Goal: Navigation & Orientation: Find specific page/section

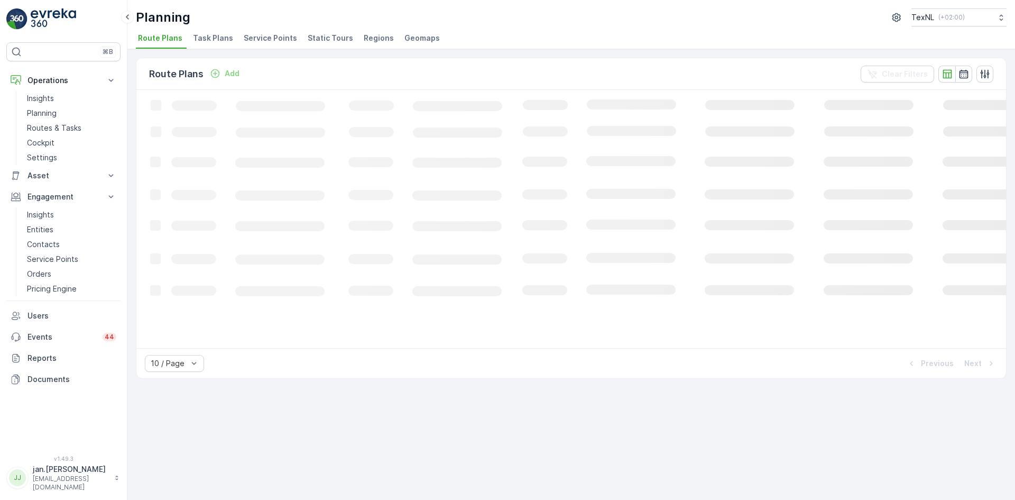
click at [263, 36] on span "Service Points" at bounding box center [270, 38] width 53 height 11
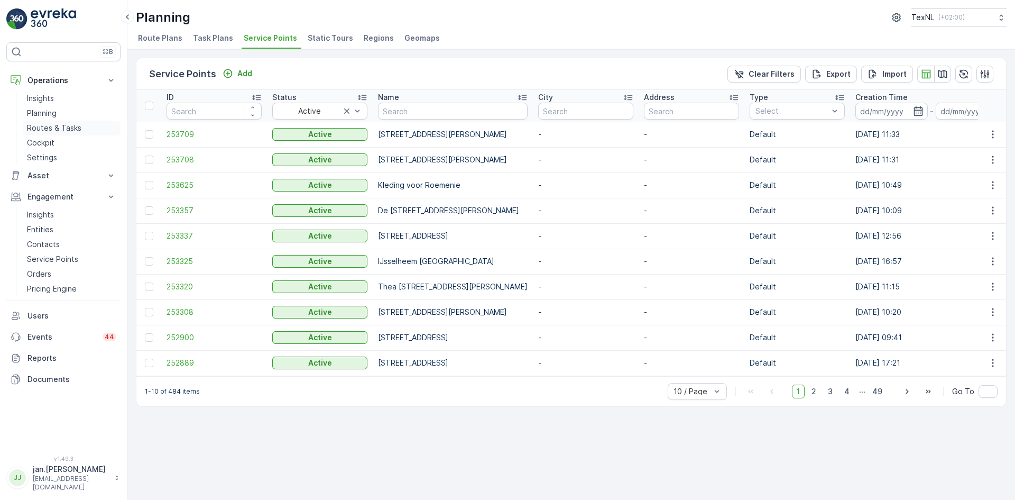
click at [51, 126] on p "Routes & Tasks" at bounding box center [54, 128] width 54 height 11
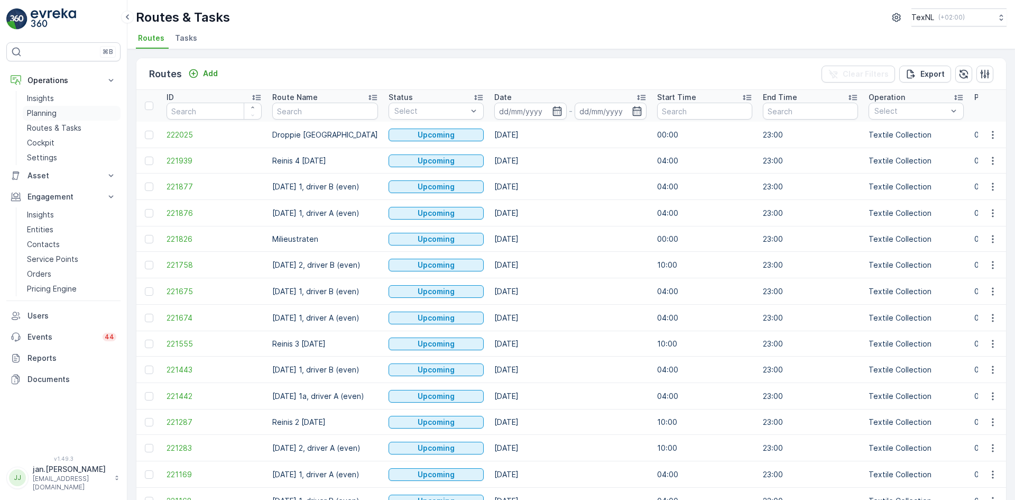
drag, startPoint x: 43, startPoint y: 112, endPoint x: 113, endPoint y: 112, distance: 69.3
click at [43, 112] on p "Planning" at bounding box center [42, 113] width 30 height 11
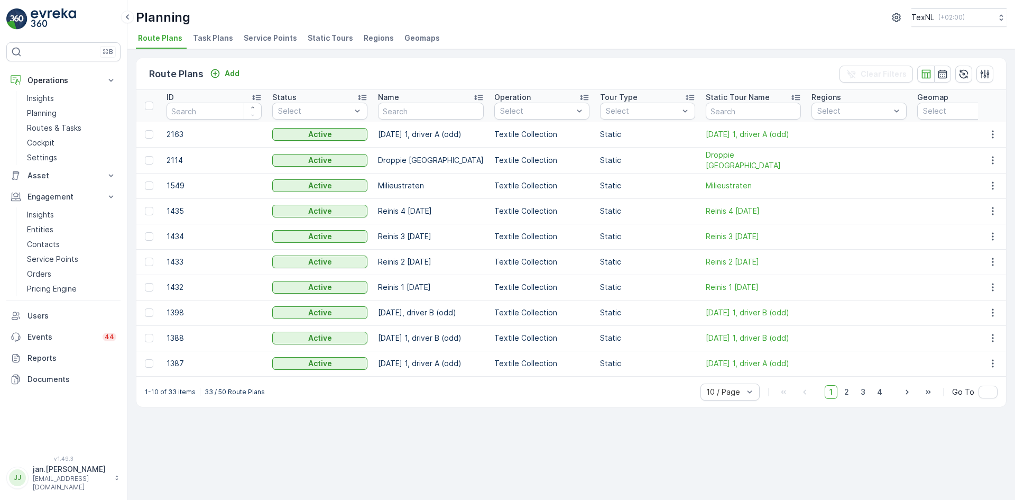
click at [273, 33] on span "Service Points" at bounding box center [270, 38] width 53 height 11
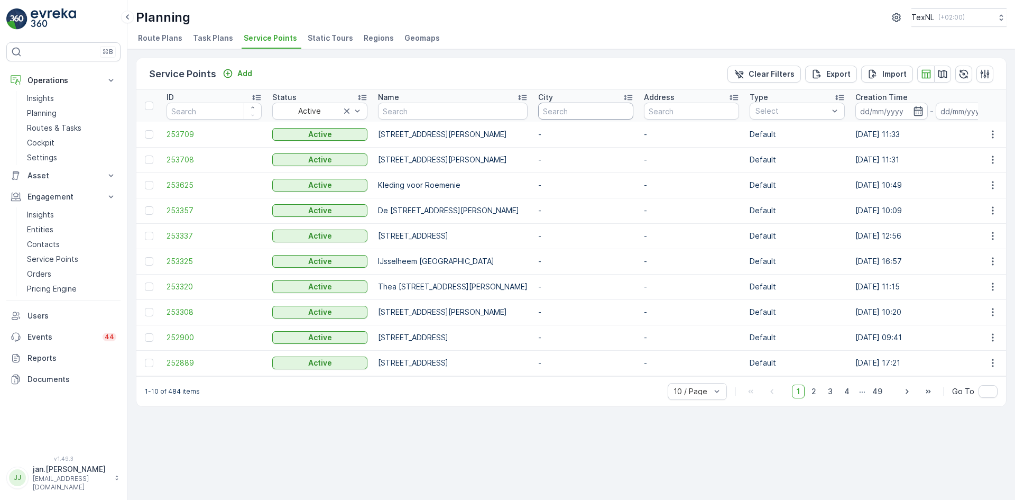
click at [629, 108] on input "text" at bounding box center [585, 111] width 95 height 17
type input "lekker"
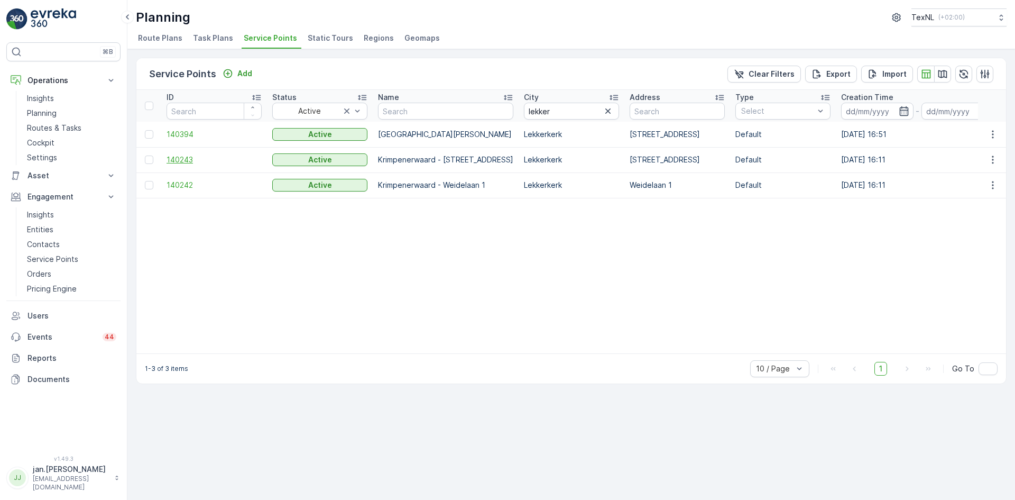
click at [185, 159] on span "140243" at bounding box center [214, 159] width 95 height 11
drag, startPoint x: 467, startPoint y: 125, endPoint x: 388, endPoint y: 145, distance: 81.7
type input "d"
type input "stlwi"
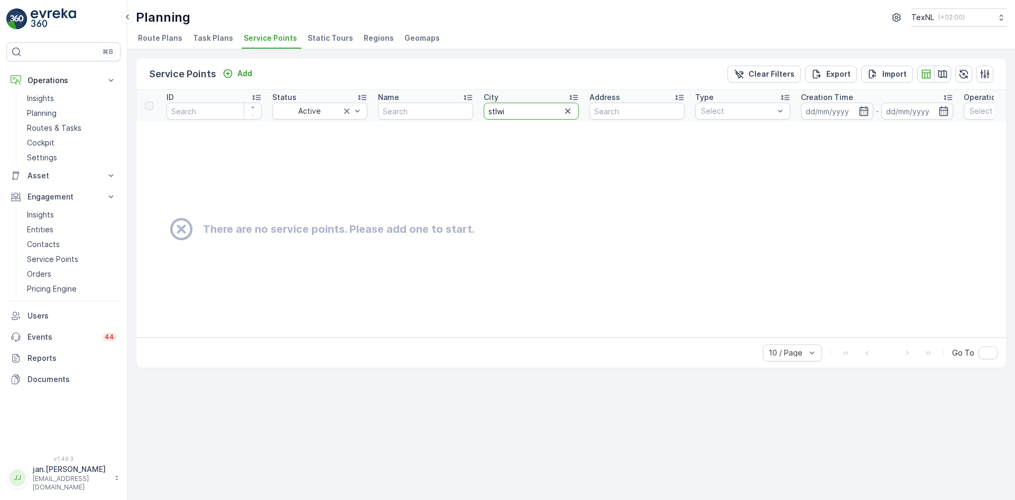
drag, startPoint x: 540, startPoint y: 112, endPoint x: 421, endPoint y: 136, distance: 121.4
type input "stolw"
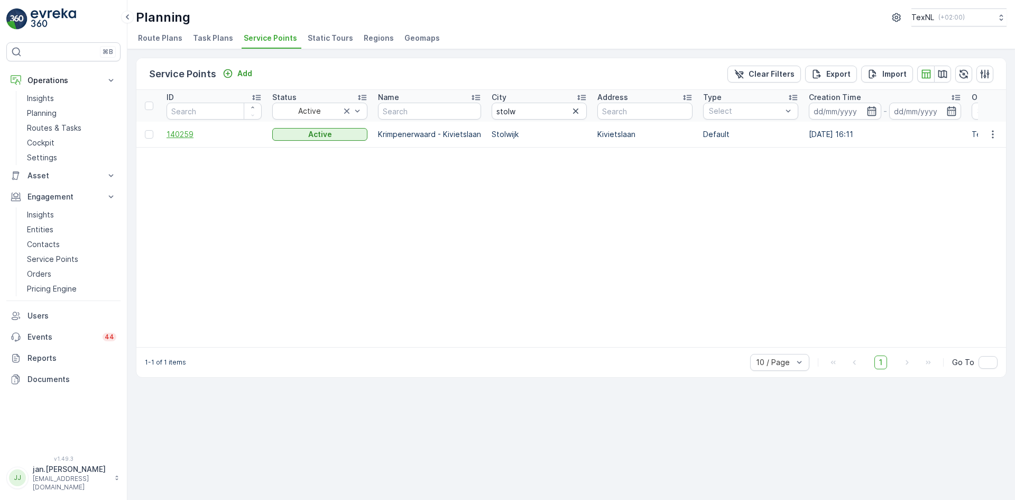
click at [187, 132] on span "140259" at bounding box center [214, 134] width 95 height 11
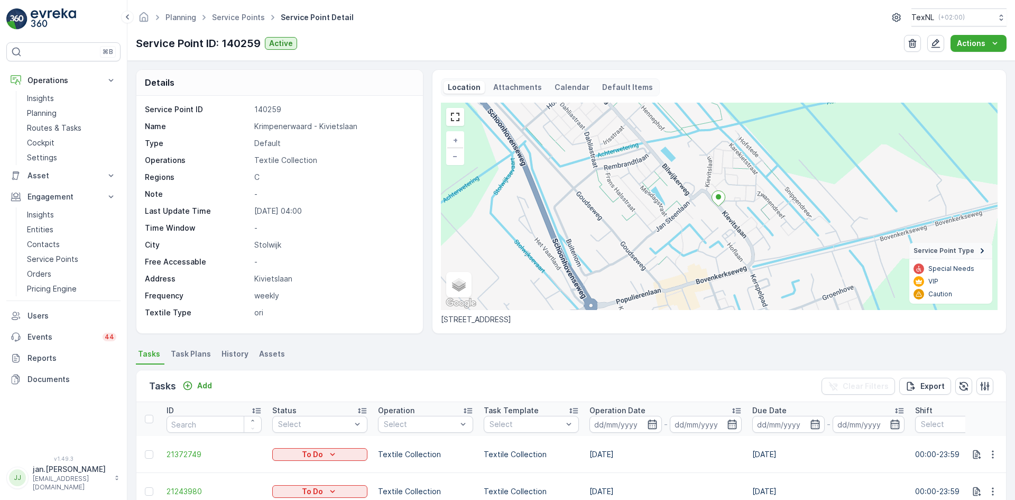
scroll to position [106, 0]
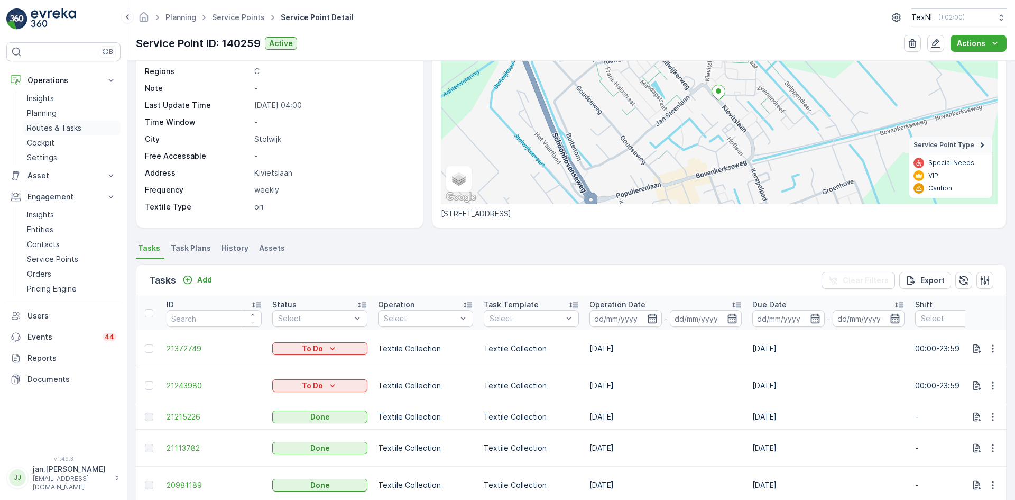
click at [62, 130] on p "Routes & Tasks" at bounding box center [54, 128] width 54 height 11
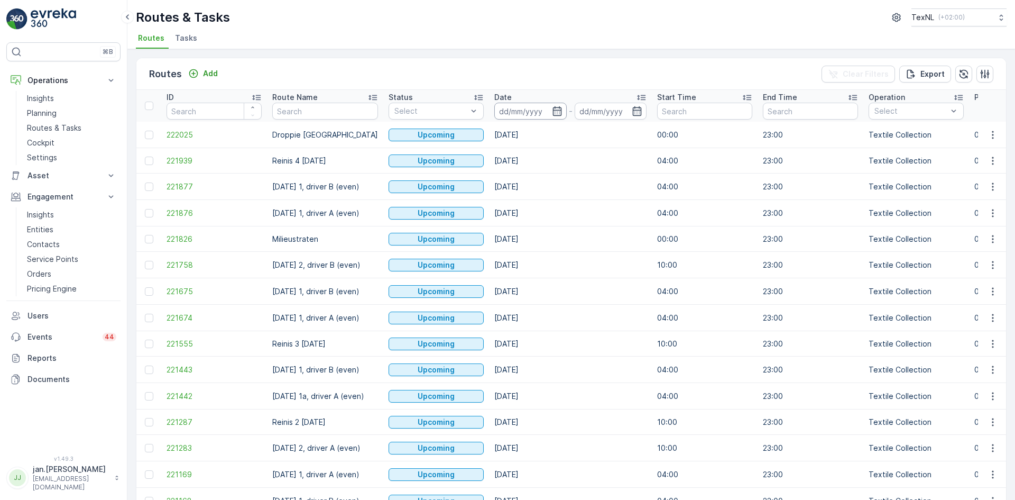
click at [509, 108] on input at bounding box center [530, 111] width 72 height 17
